Goal: Information Seeking & Learning: Learn about a topic

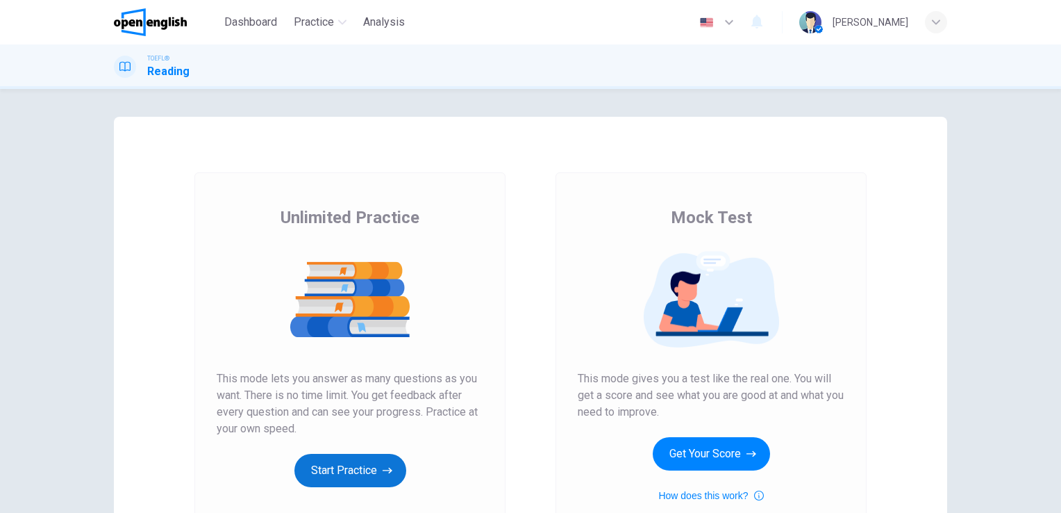
click at [333, 468] on button "Start Practice" at bounding box center [351, 470] width 112 height 33
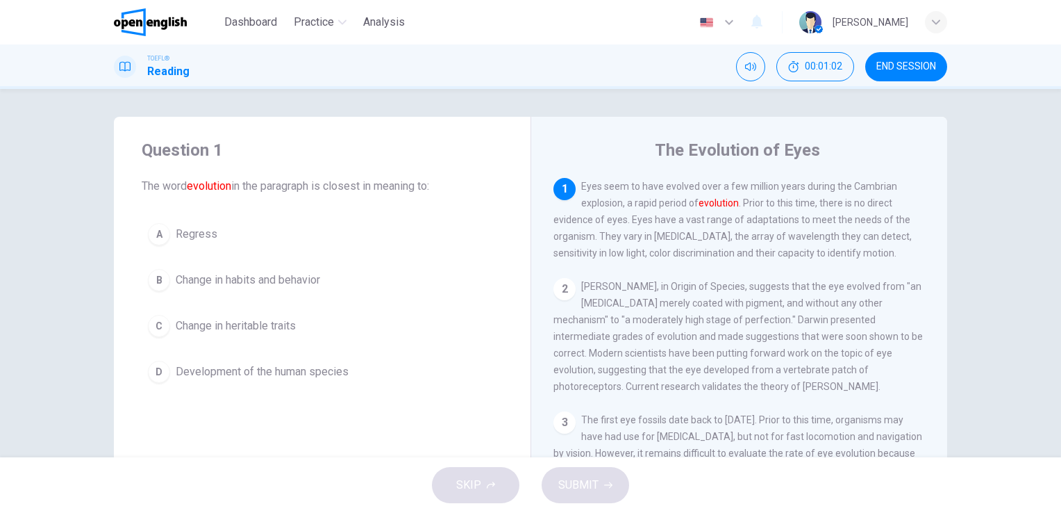
click at [176, 324] on span "Change in heritable traits" at bounding box center [236, 325] width 120 height 17
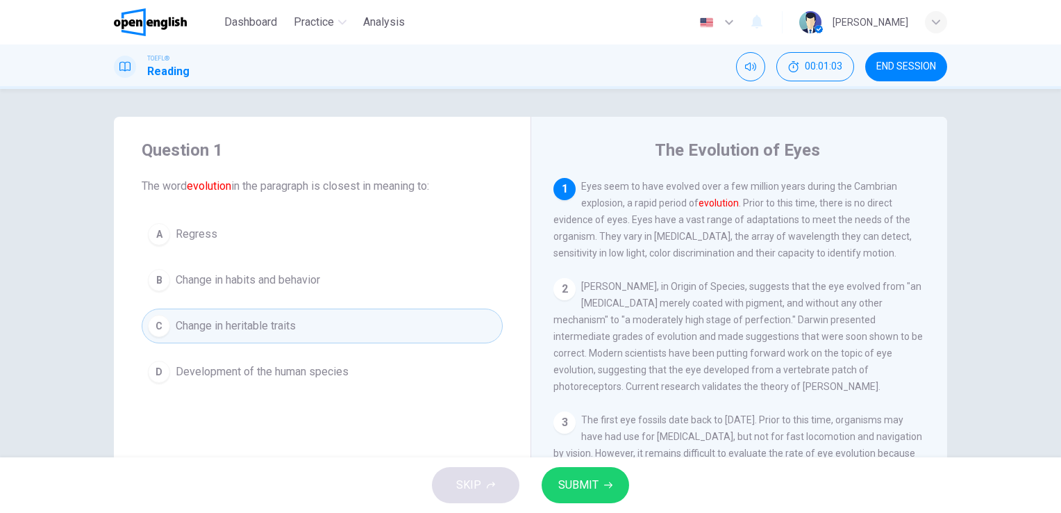
click at [589, 480] on span "SUBMIT" at bounding box center [578, 484] width 40 height 19
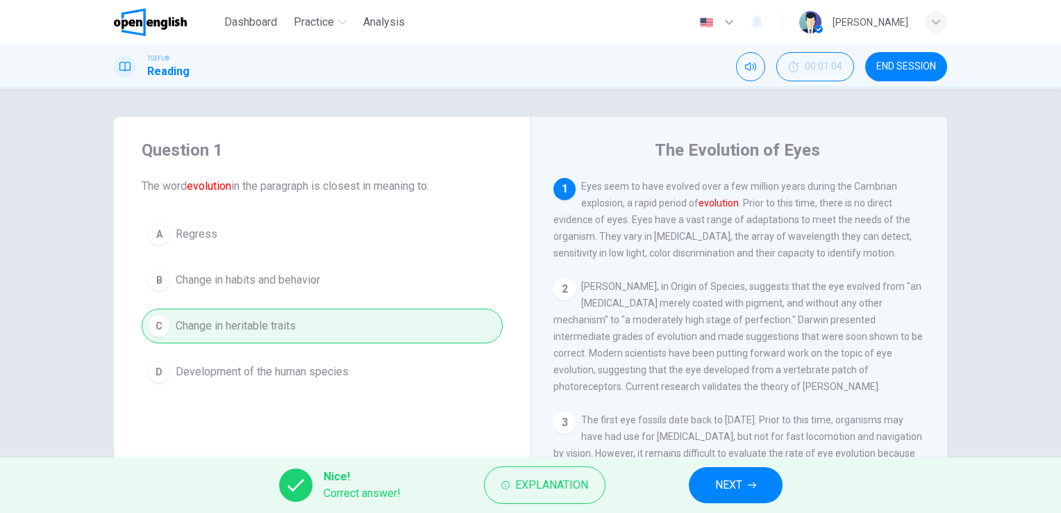
click at [735, 481] on span "NEXT" at bounding box center [728, 484] width 27 height 19
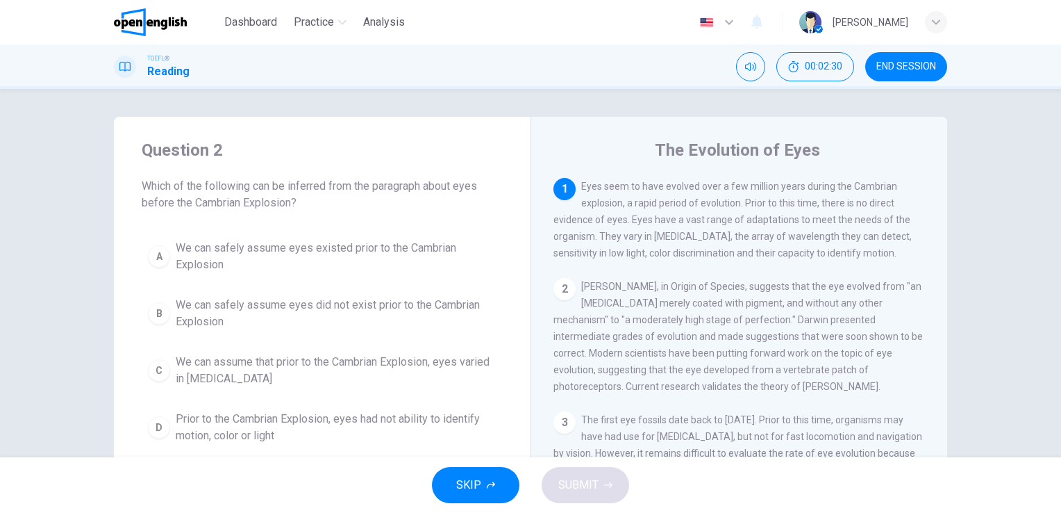
click at [389, 360] on span "We can assume that prior to the Cambrian Explosion, eyes varied in [MEDICAL_DAT…" at bounding box center [336, 370] width 321 height 33
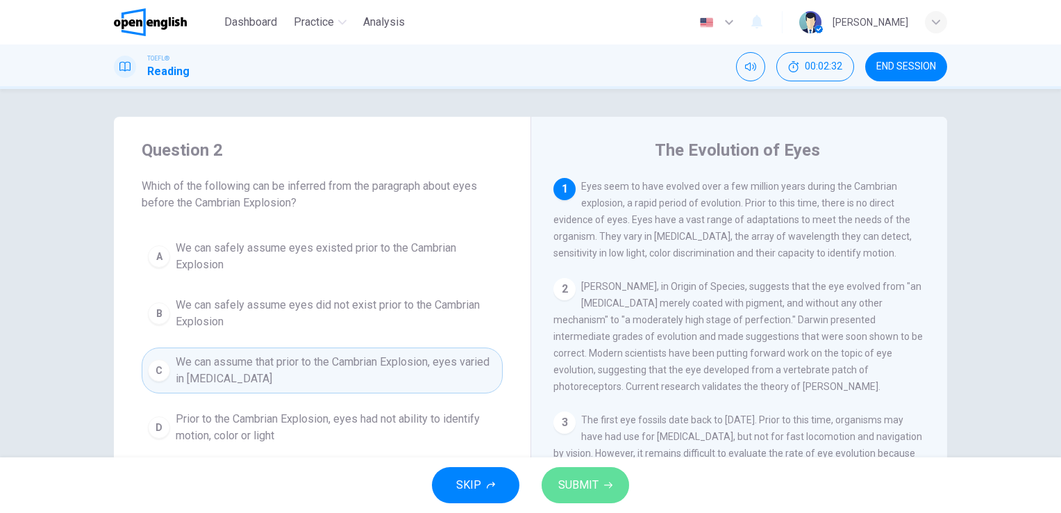
click at [577, 483] on span "SUBMIT" at bounding box center [578, 484] width 40 height 19
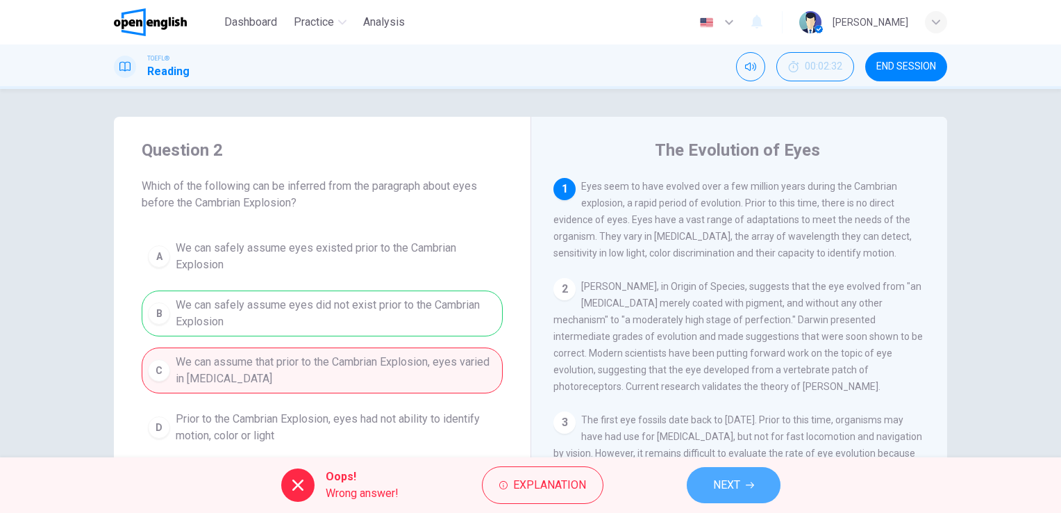
click at [740, 487] on span "NEXT" at bounding box center [726, 484] width 27 height 19
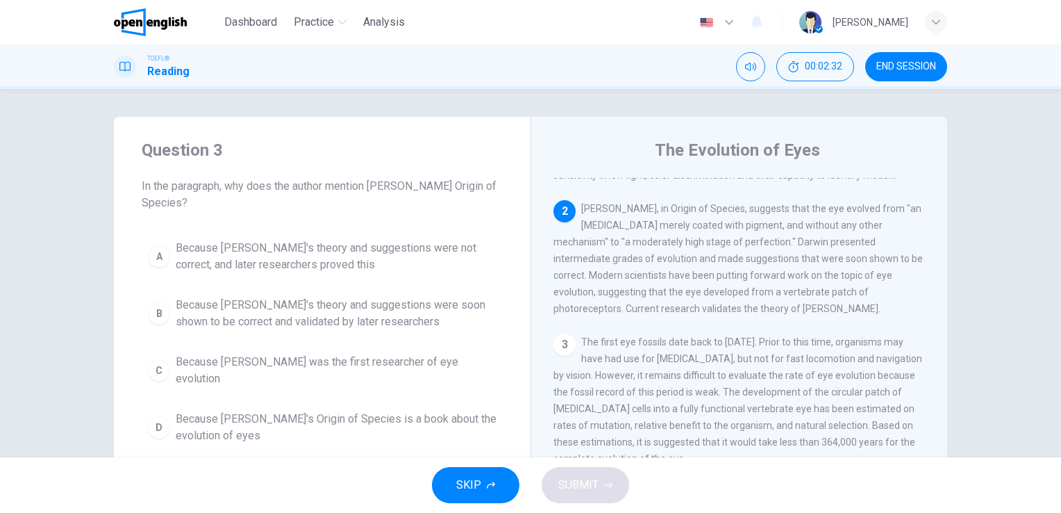
scroll to position [103, 0]
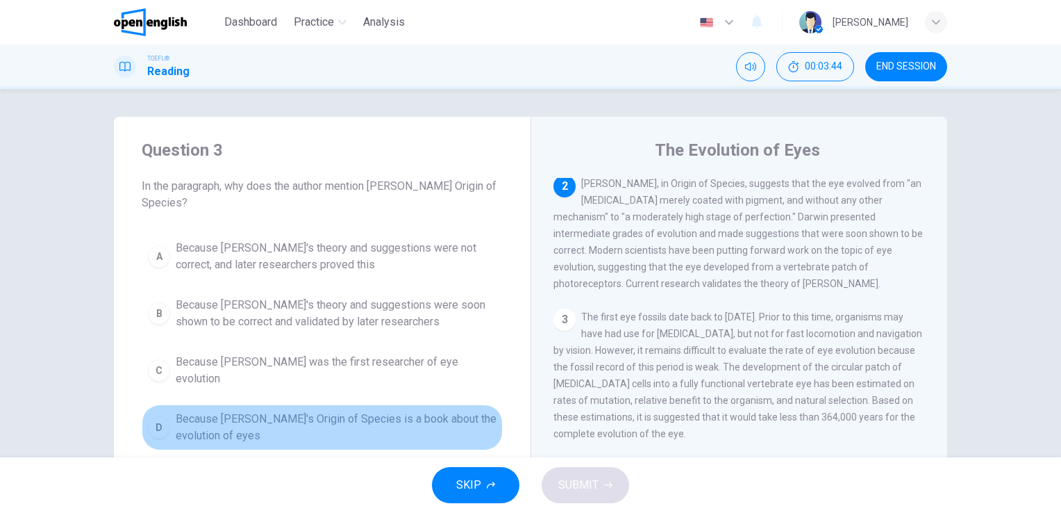
click at [274, 411] on span "Because [PERSON_NAME]'s Origin of Species is a book about the evolution of eyes" at bounding box center [336, 427] width 321 height 33
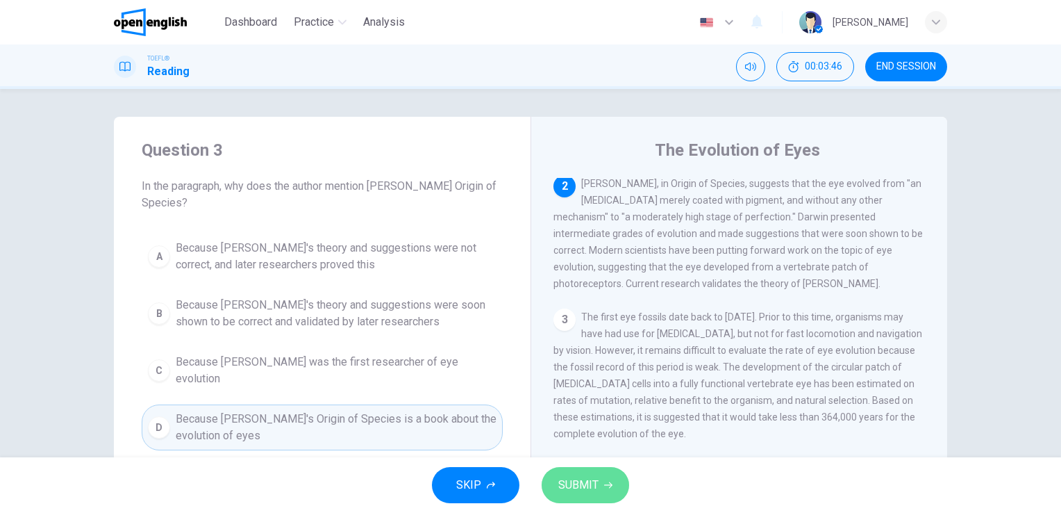
click at [592, 474] on button "SUBMIT" at bounding box center [586, 485] width 88 height 36
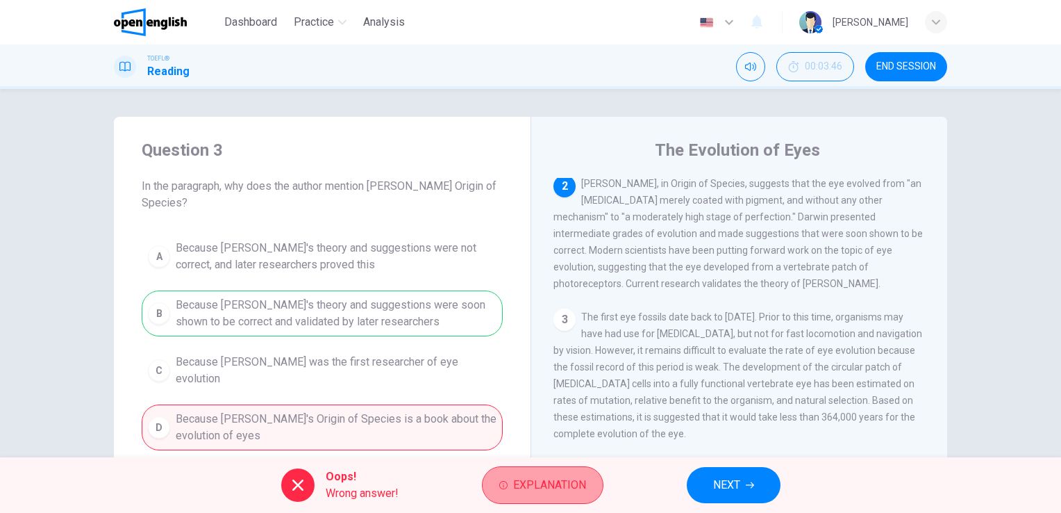
click at [577, 483] on span "Explanation" at bounding box center [549, 484] width 73 height 19
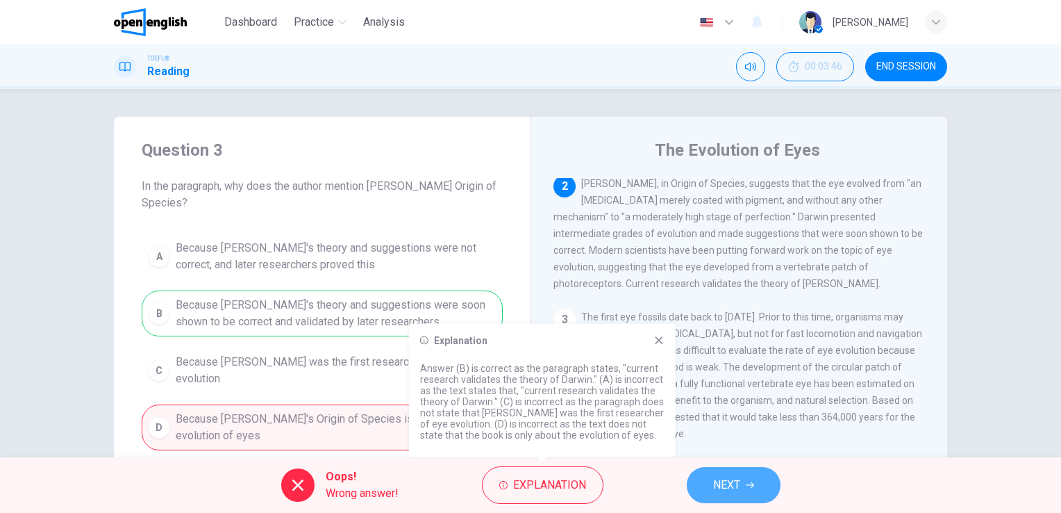
click at [734, 490] on span "NEXT" at bounding box center [726, 484] width 27 height 19
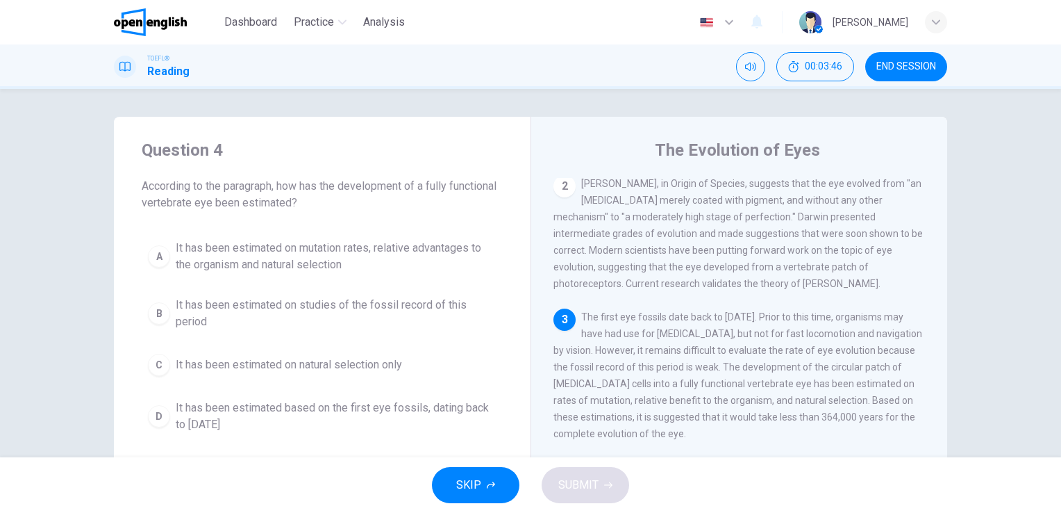
scroll to position [117, 0]
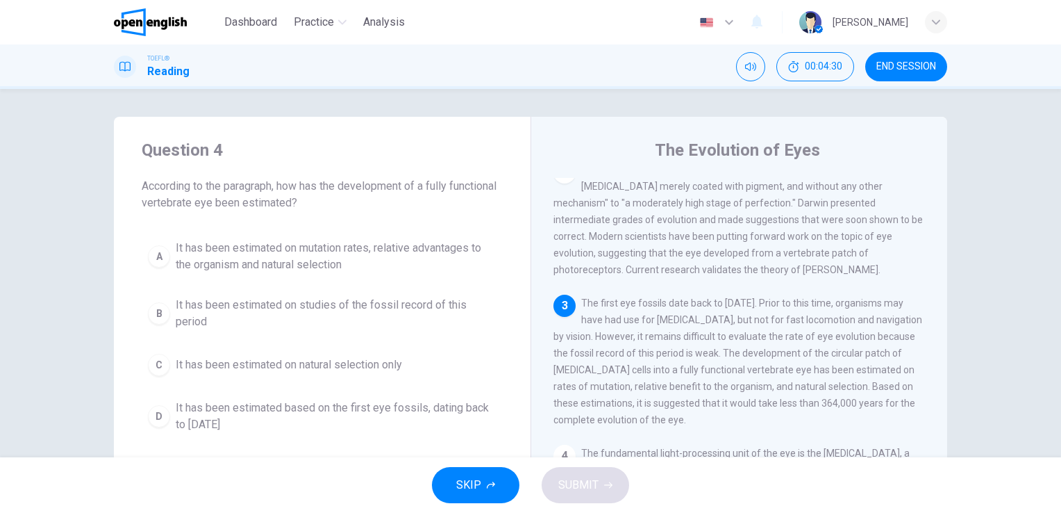
click at [431, 304] on span "It has been estimated on studies of the fossil record of this period" at bounding box center [336, 313] width 321 height 33
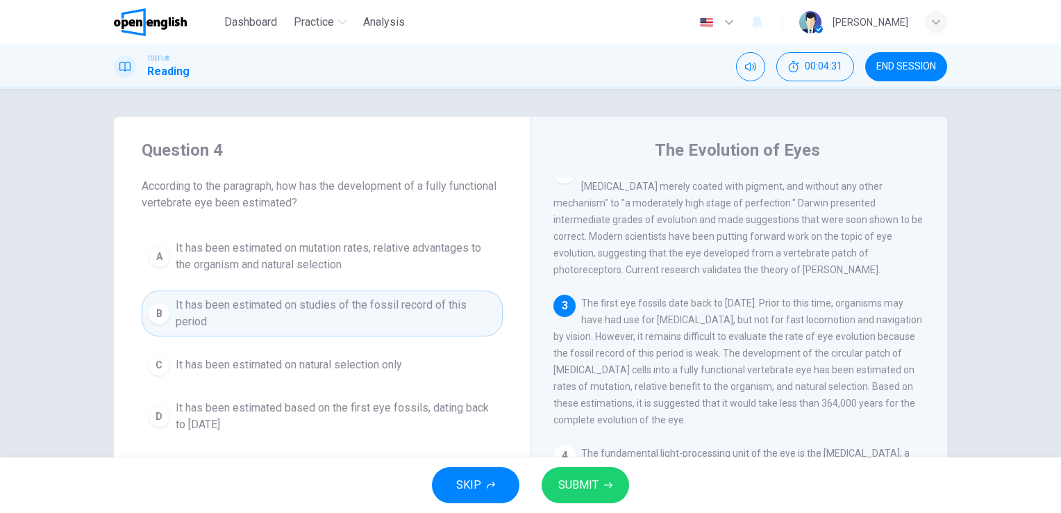
click at [599, 488] on button "SUBMIT" at bounding box center [586, 485] width 88 height 36
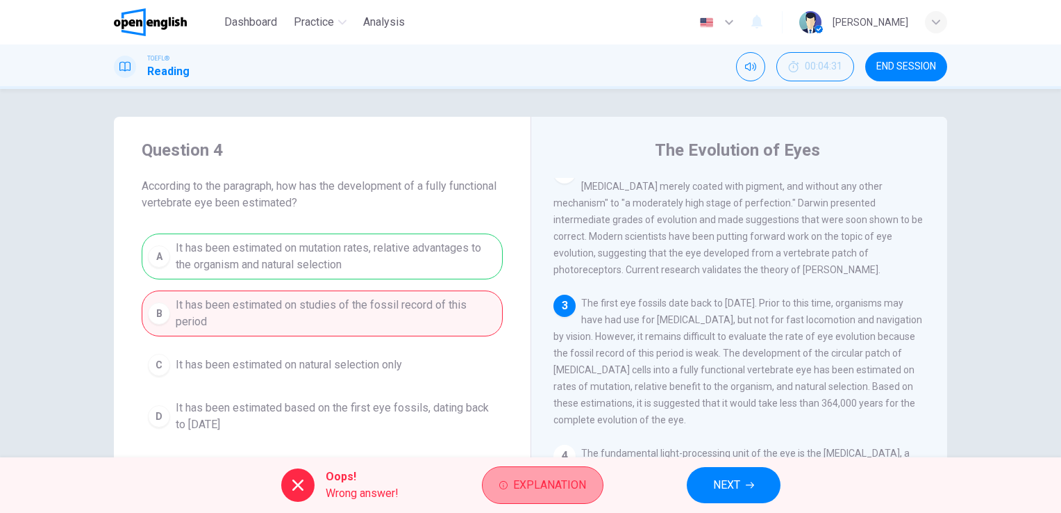
click at [577, 481] on span "Explanation" at bounding box center [549, 484] width 73 height 19
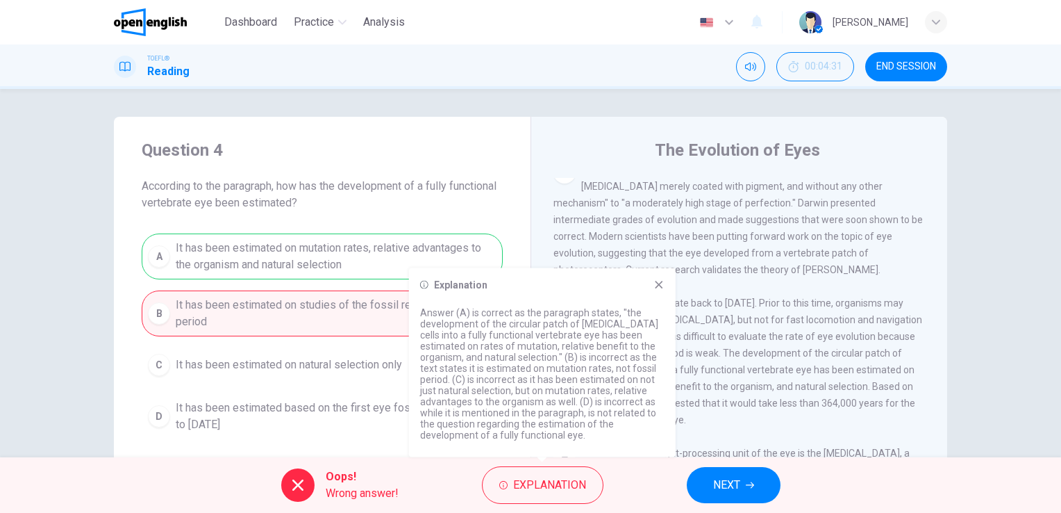
click at [916, 64] on span "END SESSION" at bounding box center [907, 66] width 60 height 11
